Goal: Register for event/course

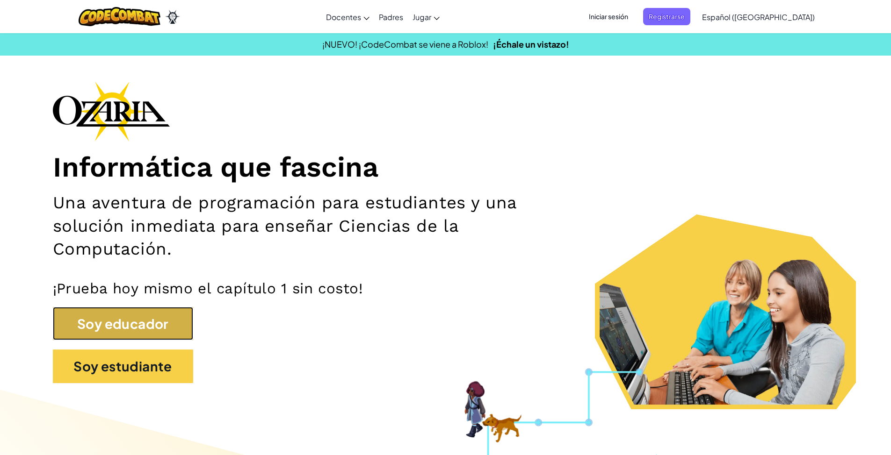
click at [130, 328] on button "Soy educador" at bounding box center [123, 324] width 140 height 34
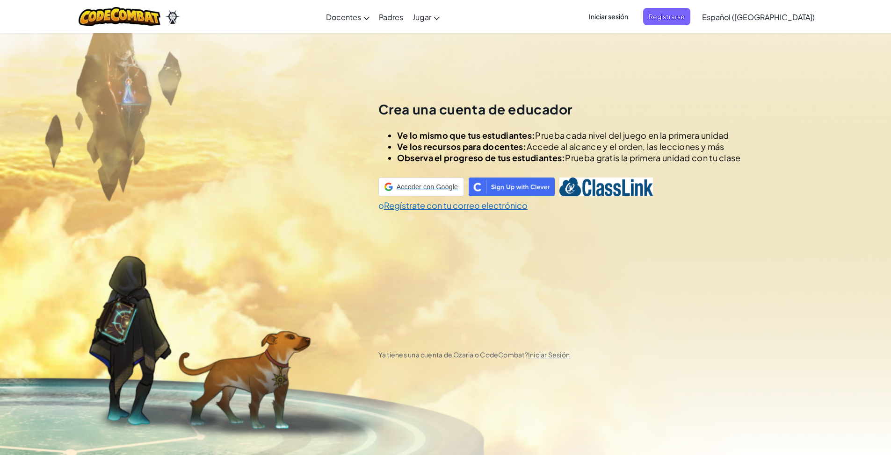
scroll to position [33, 0]
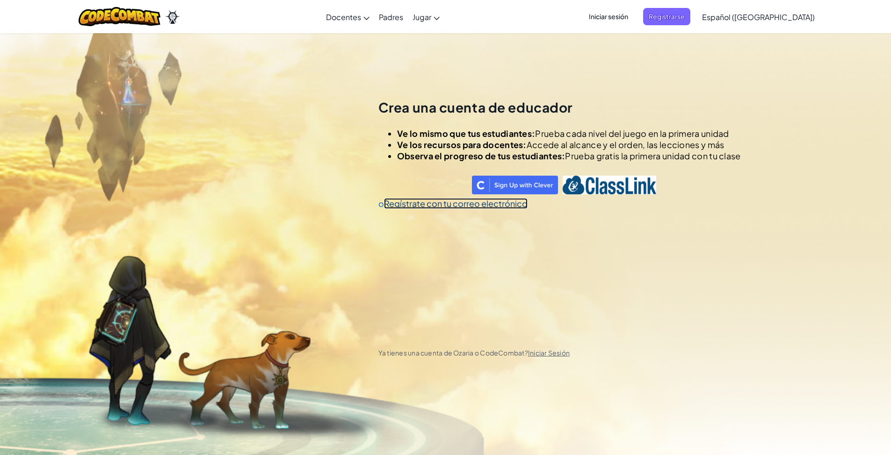
click at [448, 204] on link "Regístrate con tu correo electrónico" at bounding box center [456, 203] width 144 height 11
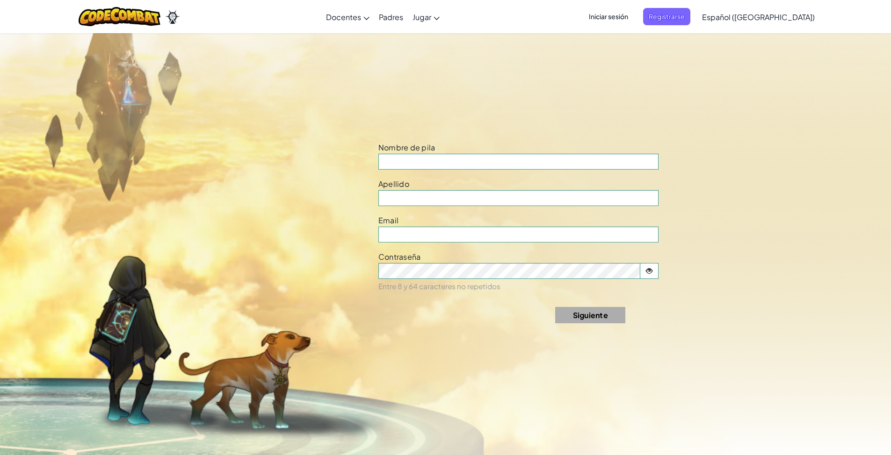
scroll to position [488, 0]
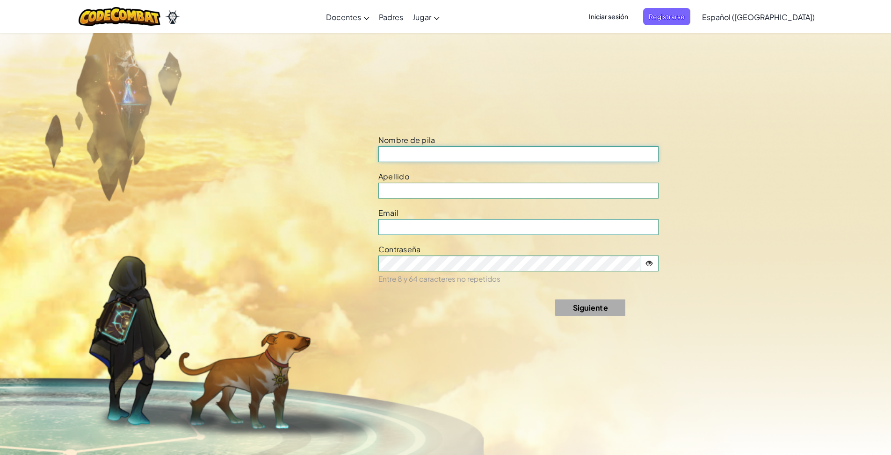
click at [431, 159] on input at bounding box center [518, 154] width 281 height 16
type input "[PERSON_NAME]"
drag, startPoint x: 462, startPoint y: 231, endPoint x: 367, endPoint y: 223, distance: 95.3
click at [367, 223] on div "Crea una cuenta de educador Ve lo mismo que tus estudiantes: Prueba cada nivel …" at bounding box center [445, 0] width 891 height 911
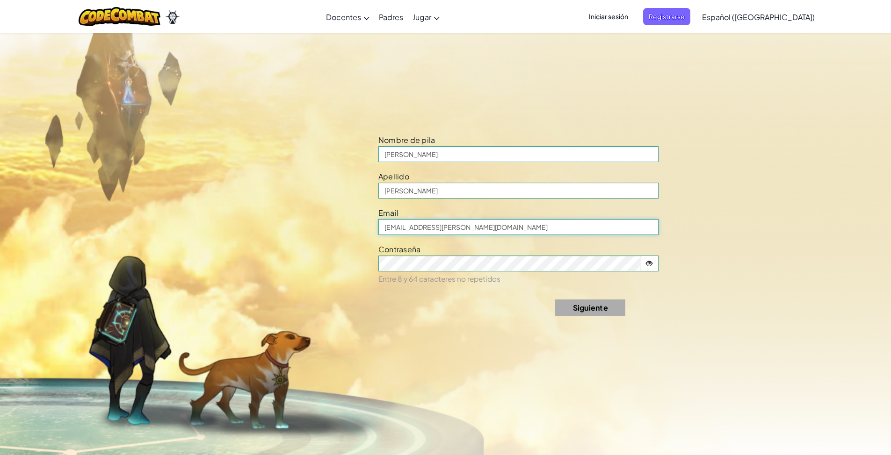
type input "[EMAIL_ADDRESS][PERSON_NAME][DOMAIN_NAME]"
click at [658, 263] on span at bounding box center [649, 263] width 18 height 15
click at [531, 254] on div "Contraseña Entre 8 y 64 caracteres no repetidos" at bounding box center [518, 263] width 295 height 43
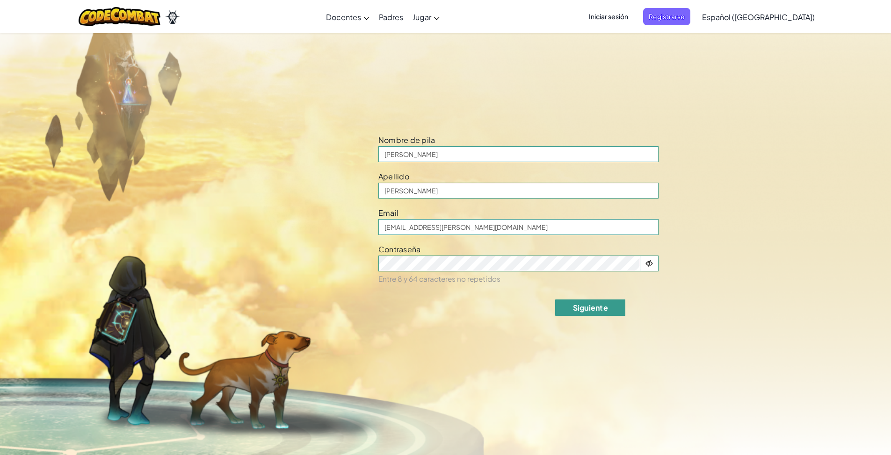
click at [570, 316] on button "Siguiente" at bounding box center [590, 308] width 70 height 16
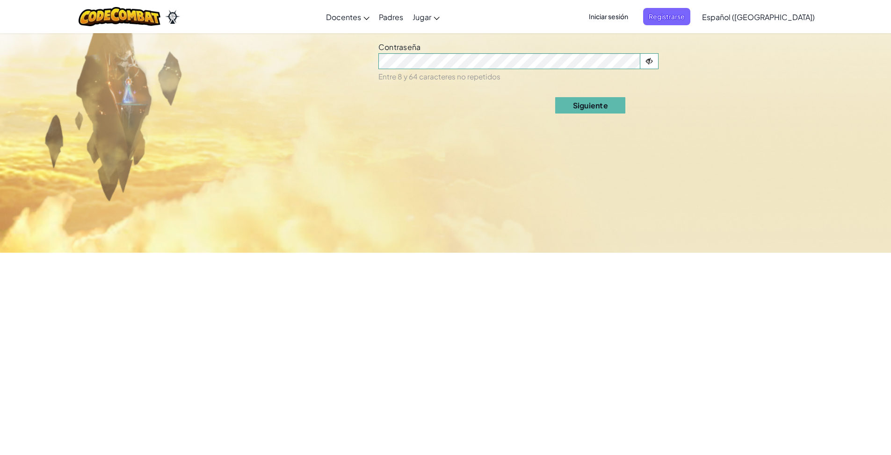
select select "[GEOGRAPHIC_DATA]"
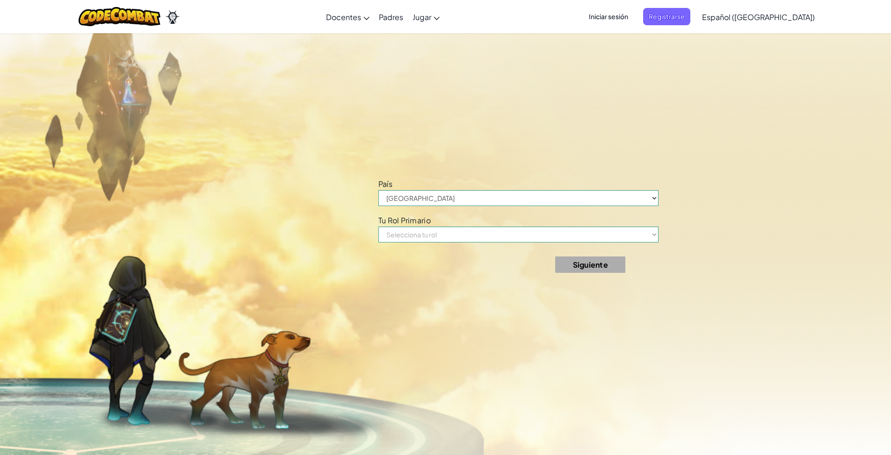
scroll to position [944, 0]
click at [421, 200] on select "[GEOGRAPHIC_DATA] [PERSON_NAME][GEOGRAPHIC_DATA] [GEOGRAPHIC_DATA] [GEOGRAPHIC_…" at bounding box center [518, 198] width 281 height 16
click at [436, 231] on select "Selecciona tu rol Docente Padre Director Coordinador de tecnología Tutor Superv…" at bounding box center [518, 234] width 281 height 16
select select "Teacher"
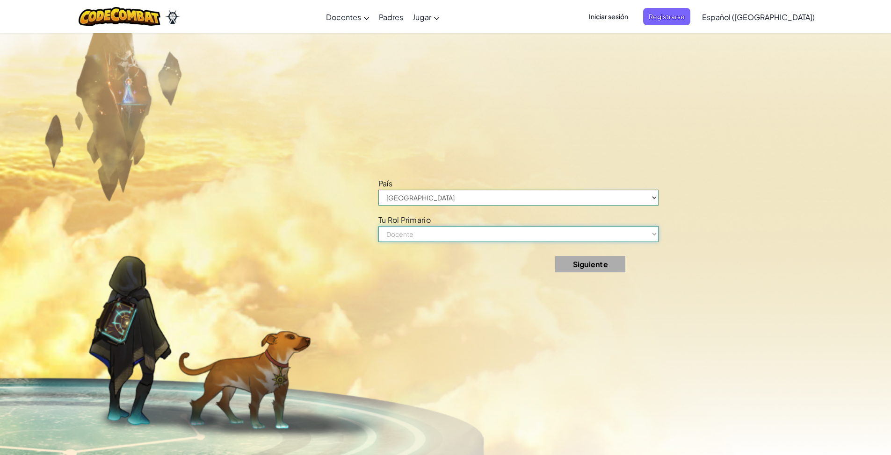
click at [381, 226] on select "Selecciona tu rol Docente Padre Director Coordinador de tecnología Tutor Superv…" at bounding box center [518, 234] width 281 height 16
click at [598, 267] on button "Siguiente" at bounding box center [590, 264] width 70 height 16
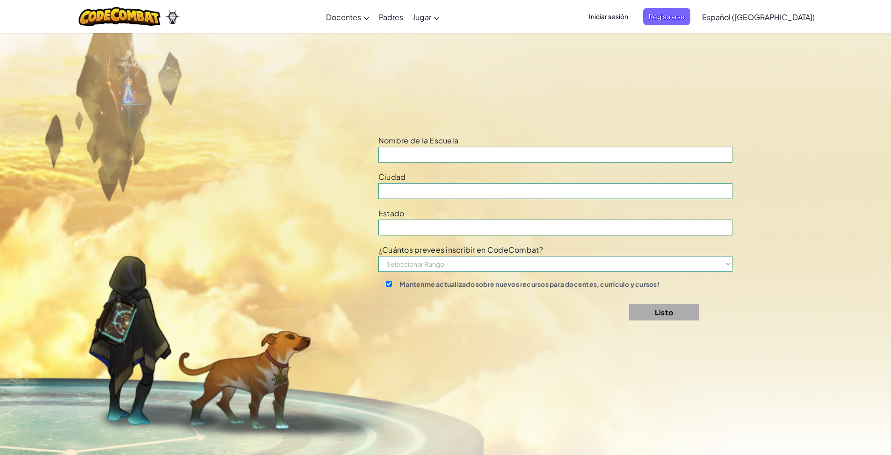
scroll to position [1399, 0]
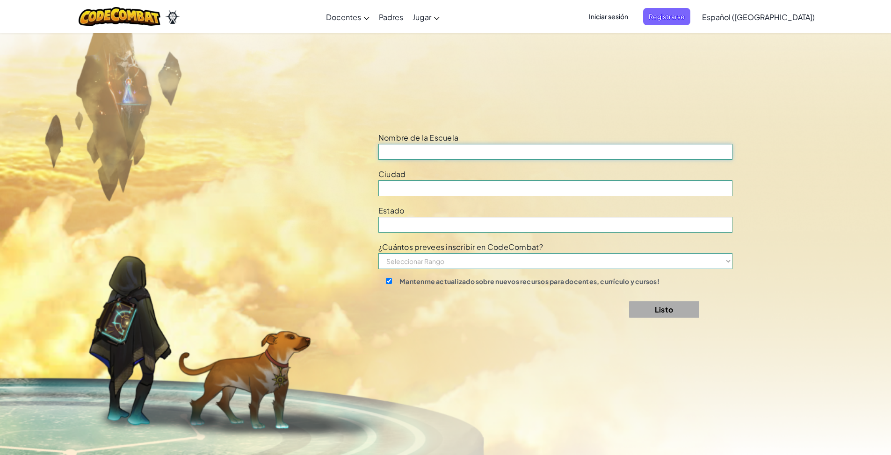
click at [429, 157] on input at bounding box center [555, 152] width 354 height 16
type input "Tecmilenio"
type input "Nuevo Laredo"
click at [402, 233] on form "Nombre de la Escuela Tecmilenio [GEOGRAPHIC_DATA] Estado El campo es obligatori…" at bounding box center [591, 227] width 427 height 195
click at [402, 230] on input at bounding box center [555, 225] width 354 height 16
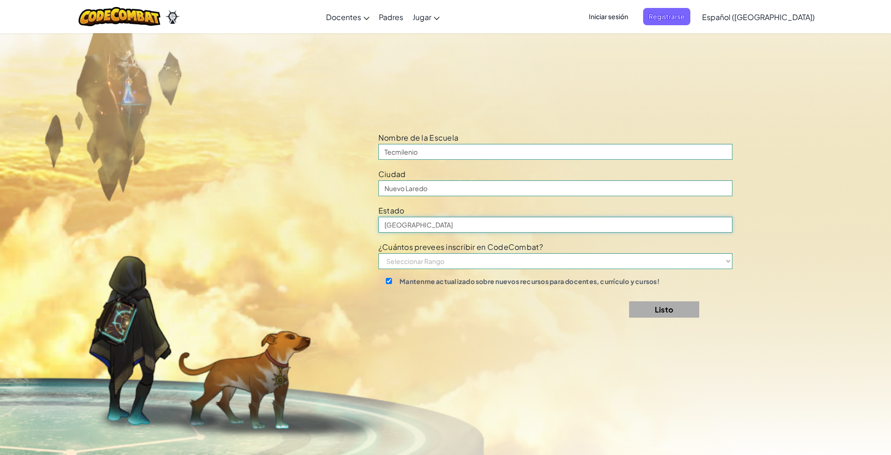
type input "[GEOGRAPHIC_DATA]"
click at [435, 258] on select "Seleccionar Rango 1-10 11-50 [PHONE_NUMBER] [PHONE_NUMBER] 1000+" at bounding box center [555, 261] width 354 height 16
select select "11-50"
click at [381, 253] on select "Seleccionar Rango 1-10 11-50 [PHONE_NUMBER] [PHONE_NUMBER] 1000+" at bounding box center [555, 261] width 354 height 16
click at [653, 312] on button "Listo" at bounding box center [664, 310] width 70 height 16
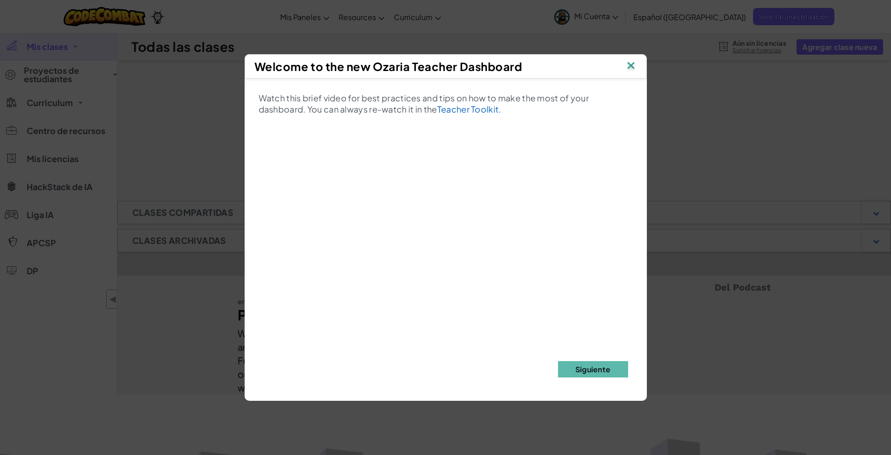
click at [633, 68] on img at bounding box center [631, 66] width 12 height 14
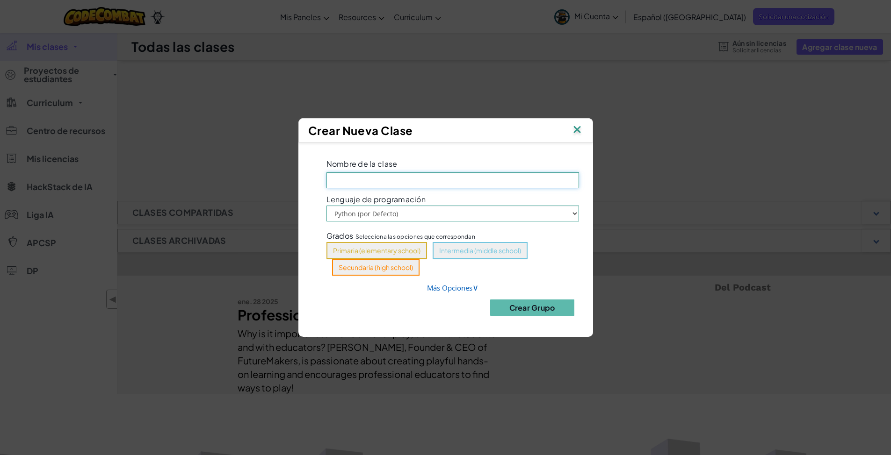
click at [386, 175] on input "Nombre de la clase El campo es obligatorio" at bounding box center [452, 181] width 253 height 16
click at [441, 287] on link "Más Opciones ∨" at bounding box center [452, 287] width 51 height 9
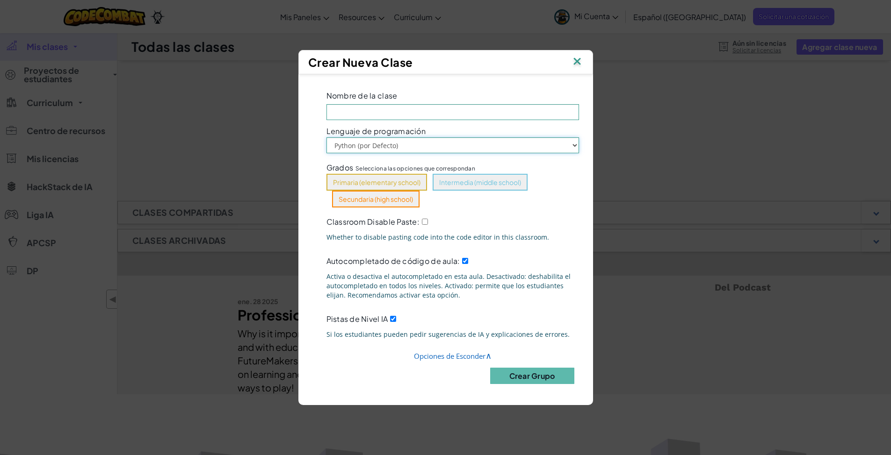
click at [367, 143] on select "Python (por Defecto) JavaScript" at bounding box center [452, 145] width 253 height 16
click at [364, 111] on input "Nombre de la clase El campo es obligatorio" at bounding box center [452, 112] width 253 height 16
click at [353, 111] on input "Nombre de la clase El campo es obligatorio" at bounding box center [452, 112] width 253 height 16
click at [369, 116] on input "Nombre de la clase El campo es obligatorio" at bounding box center [452, 112] width 253 height 16
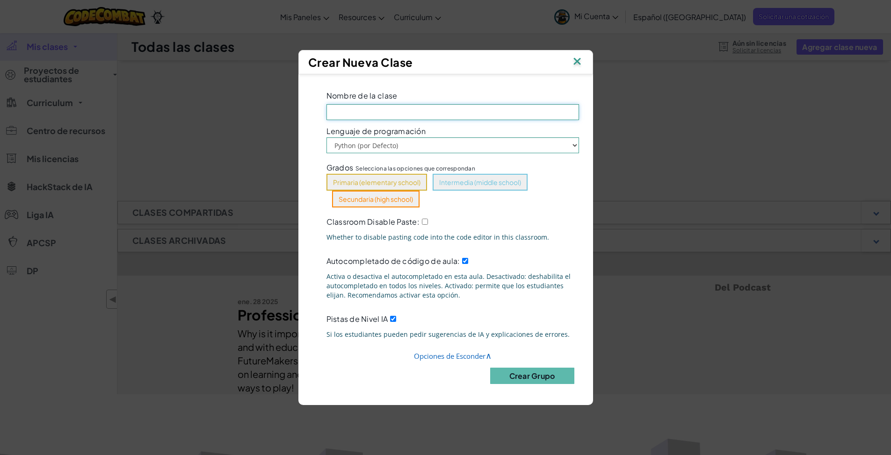
paste input "Tecnologías de la Información I"
type input "Tecnologías de la Información I"
click at [385, 180] on button "Primaria (elementary school)" at bounding box center [376, 182] width 101 height 17
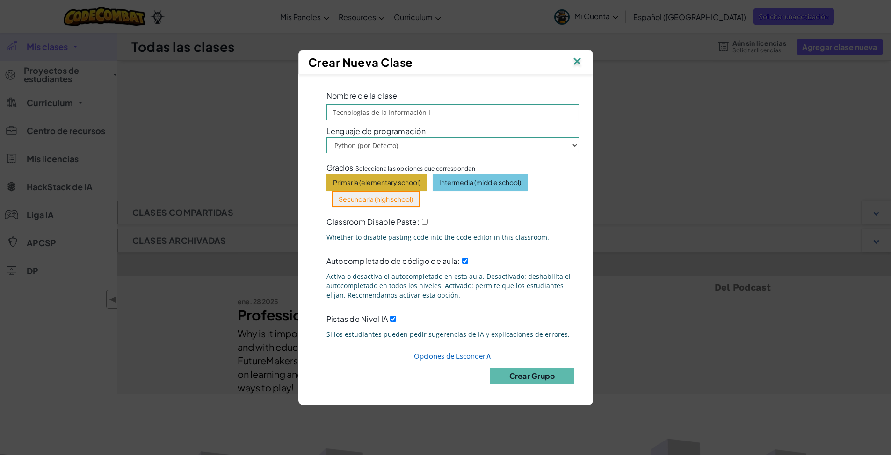
click at [482, 188] on button "Intermedia (middle school)" at bounding box center [480, 182] width 95 height 17
click at [393, 205] on button "Secundaria (high school)" at bounding box center [375, 199] width 87 height 17
click at [525, 377] on button "Crear Grupo" at bounding box center [532, 376] width 84 height 16
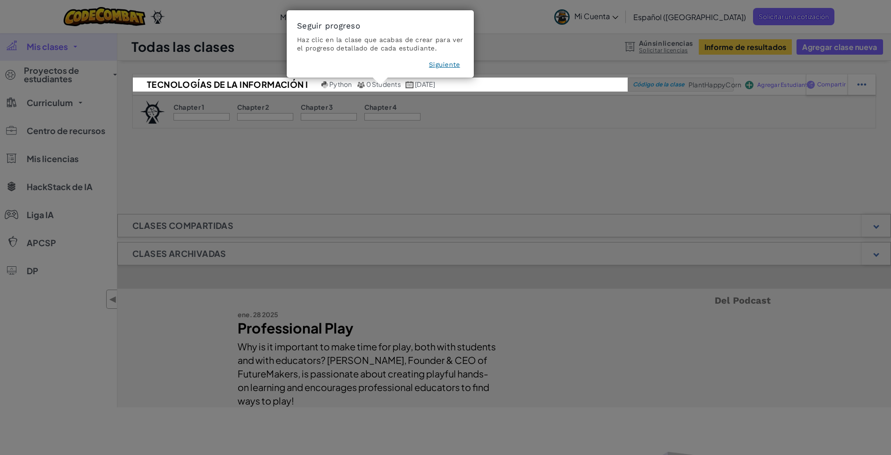
click at [444, 63] on button "Siguiente" at bounding box center [444, 64] width 31 height 9
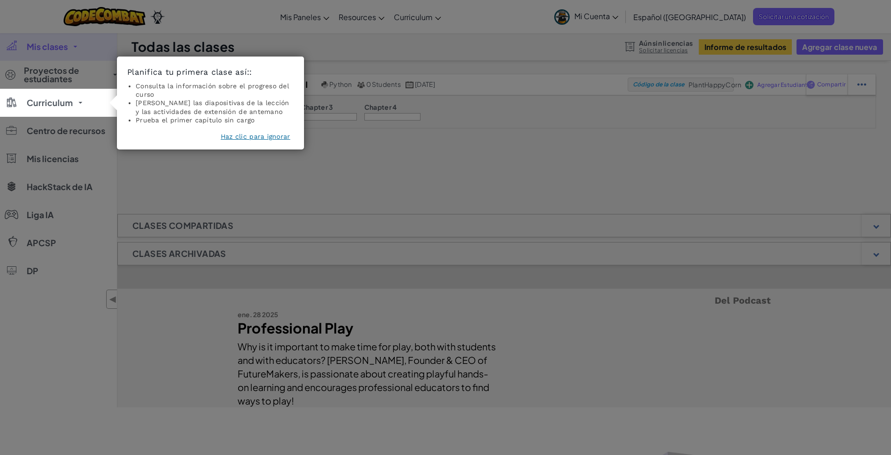
click at [331, 150] on icon at bounding box center [449, 227] width 898 height 455
click at [172, 122] on li "Prueba el primer capítulo sin cargo" at bounding box center [215, 120] width 158 height 8
click at [263, 142] on footer "Haz clic para ignorar" at bounding box center [210, 138] width 166 height 13
click at [262, 139] on button "Haz clic para ignorar" at bounding box center [256, 136] width 70 height 9
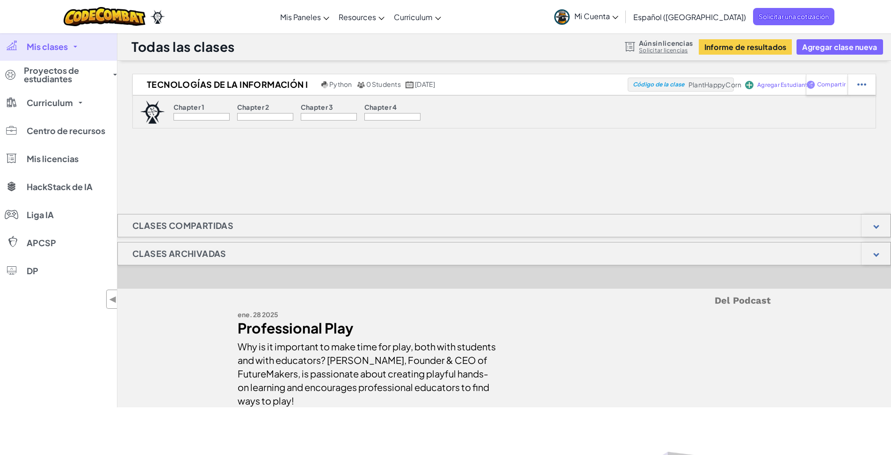
click at [195, 104] on p "Chapter 1" at bounding box center [189, 106] width 31 height 7
click at [750, 88] on img at bounding box center [749, 85] width 8 height 8
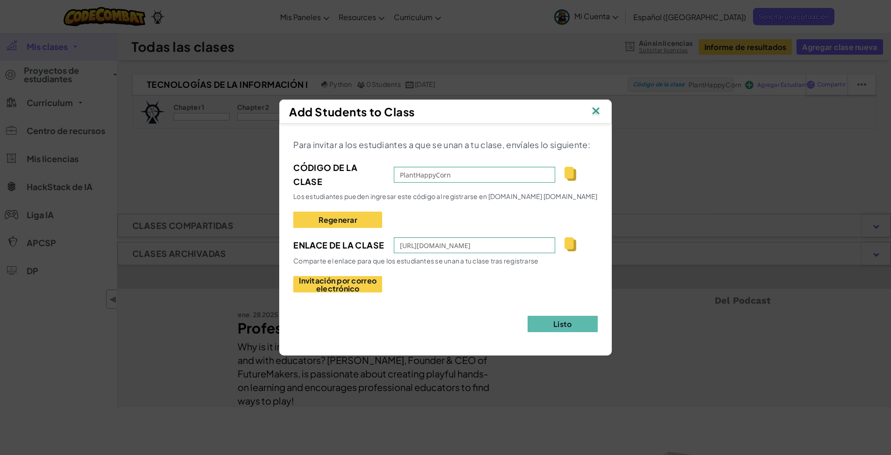
click at [570, 246] on img at bounding box center [570, 245] width 12 height 14
click at [543, 326] on button "Listo" at bounding box center [563, 324] width 70 height 16
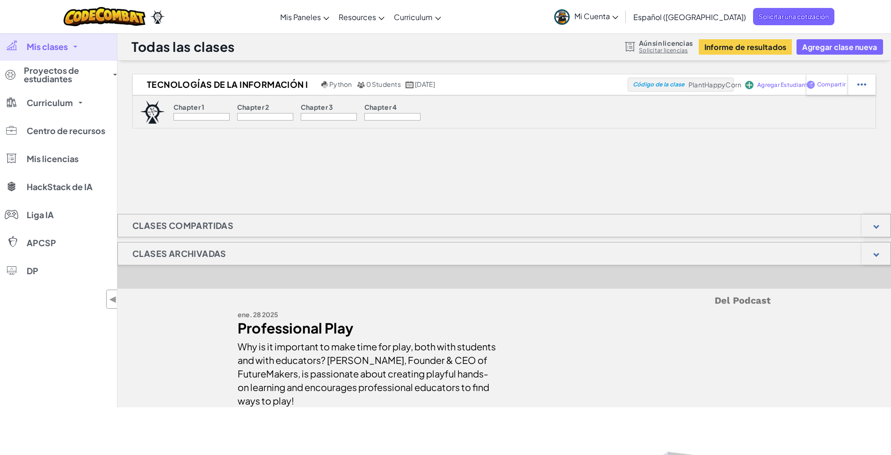
click at [618, 15] on span "Mi Cuenta" at bounding box center [596, 16] width 44 height 10
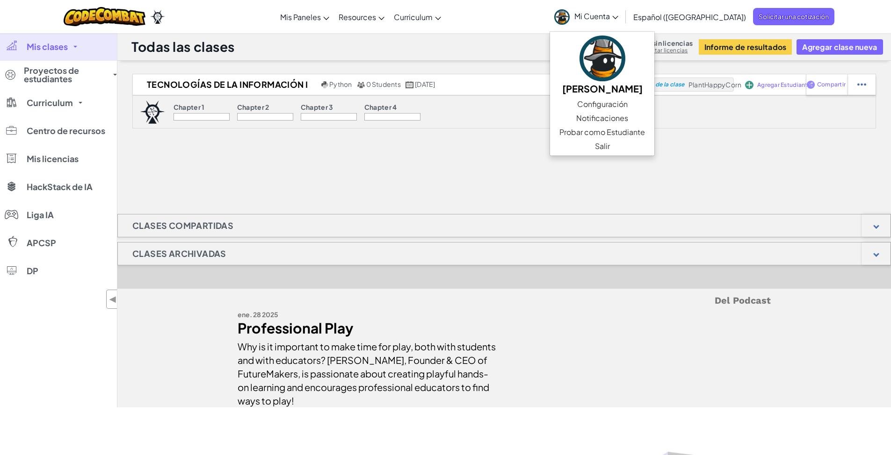
click at [618, 16] on span "Mi Cuenta" at bounding box center [596, 16] width 44 height 10
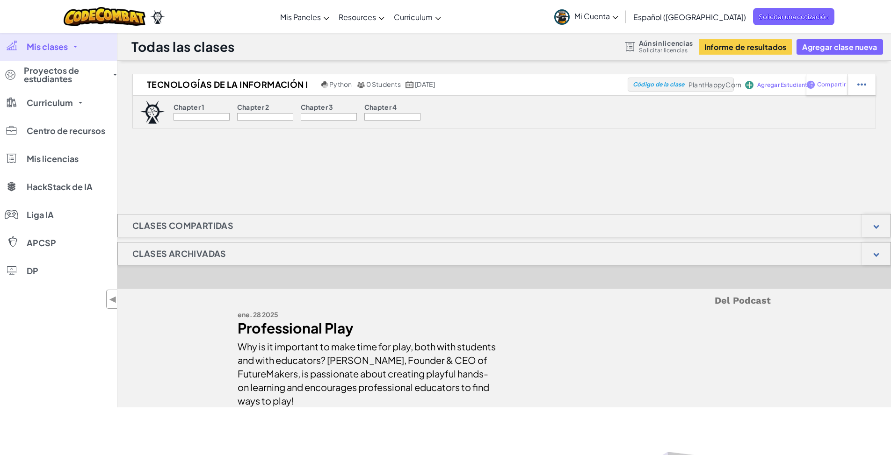
click at [62, 45] on span "Mis clases" at bounding box center [47, 47] width 41 height 8
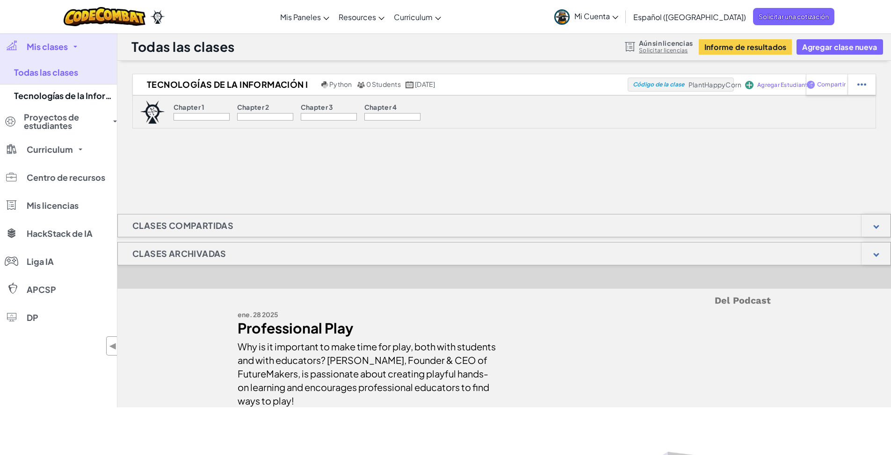
click at [62, 45] on span "Mis clases" at bounding box center [47, 47] width 41 height 8
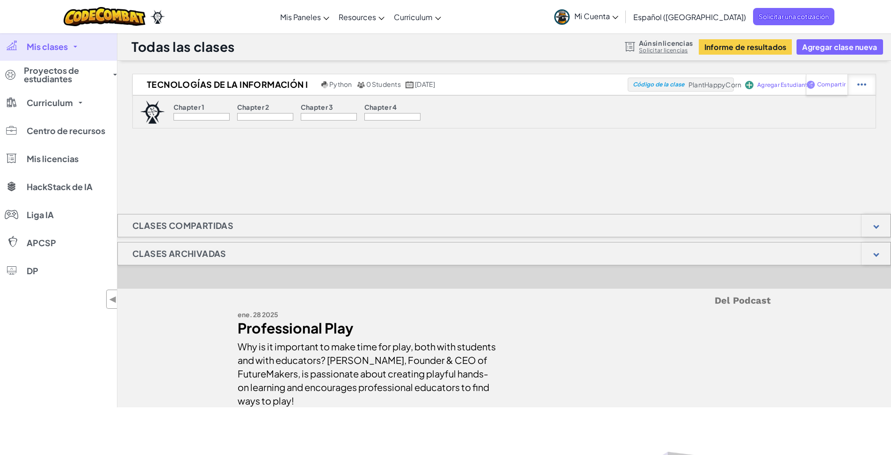
click at [858, 87] on img at bounding box center [861, 84] width 9 height 8
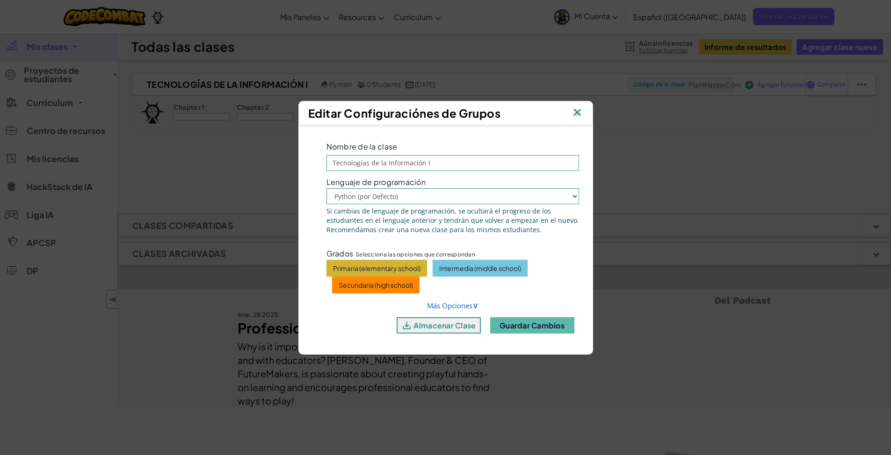
click at [574, 113] on img at bounding box center [577, 113] width 12 height 14
